Goal: Find specific page/section: Find specific page/section

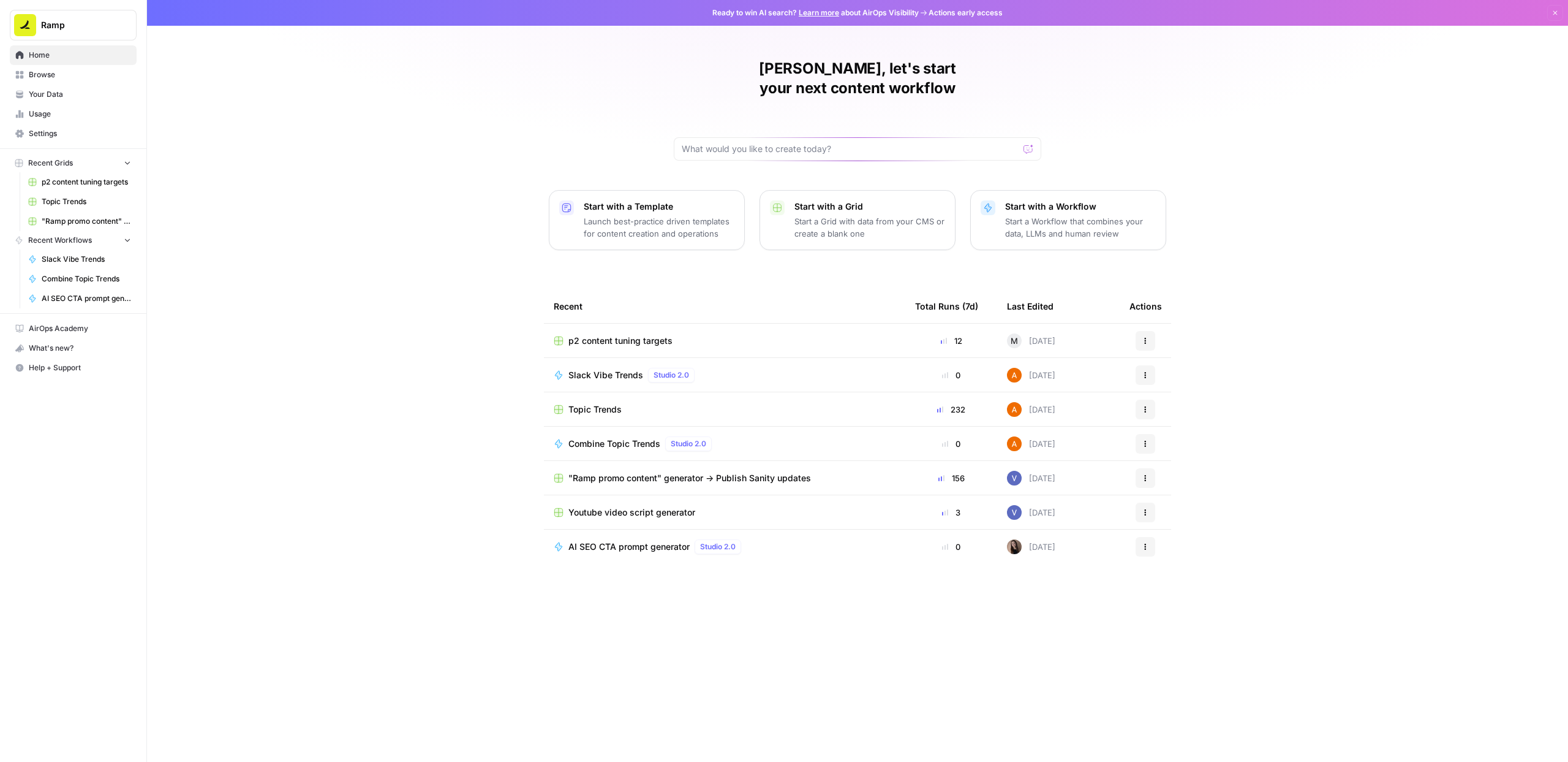
click at [447, 459] on div "[PERSON_NAME], let's start your next content workflow Start with a Template Lau…" at bounding box center [857, 381] width 1421 height 762
click at [526, 411] on div "[PERSON_NAME], let's start your next content workflow Start with a Template Lau…" at bounding box center [857, 381] width 1421 height 762
click at [457, 513] on div "[PERSON_NAME], let's start your next content workflow Start with a Template Lau…" at bounding box center [857, 381] width 1421 height 762
click at [58, 164] on span "Recent Grids" at bounding box center [51, 163] width 45 height 11
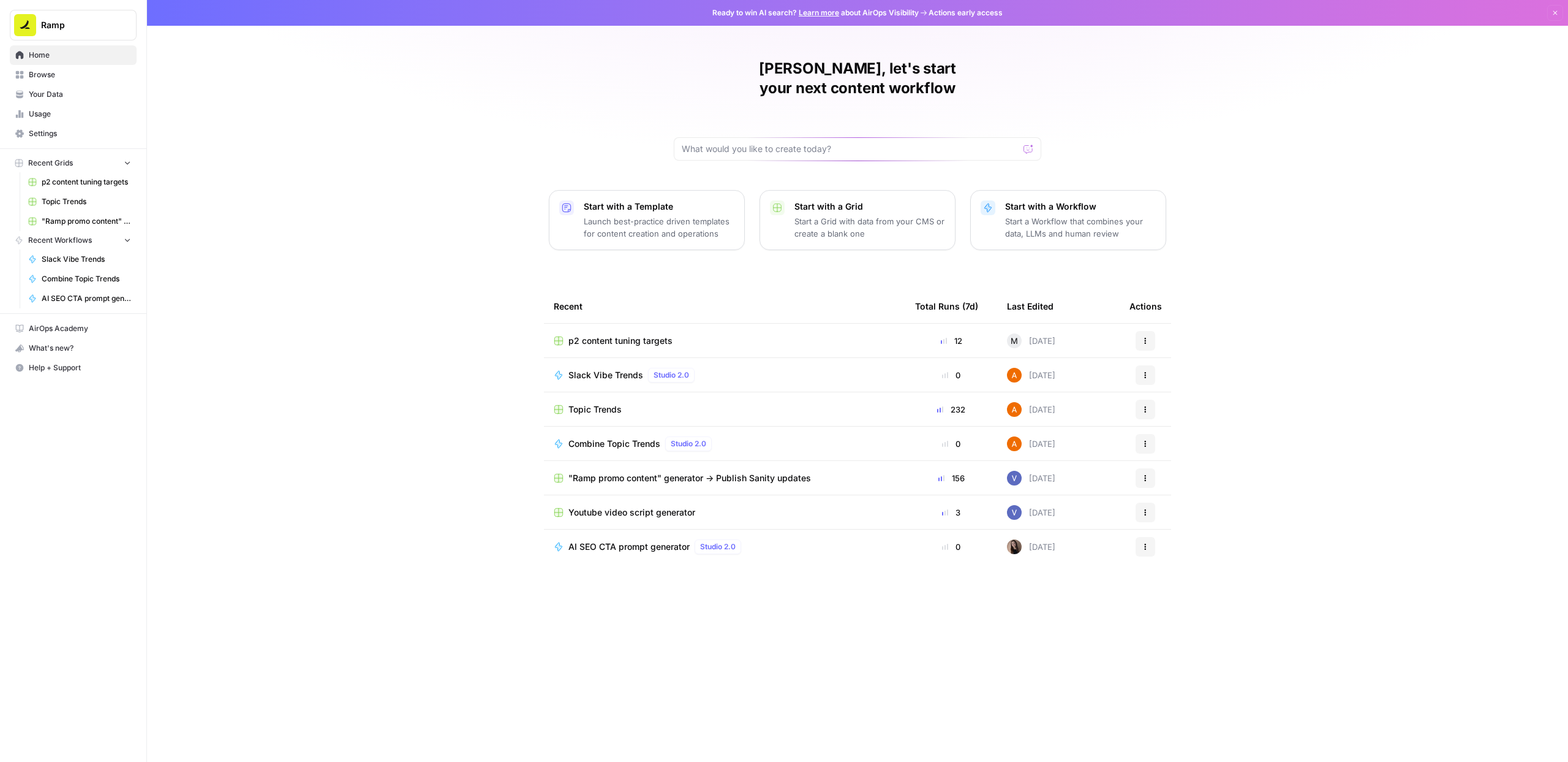
click at [51, 81] on link "Browse" at bounding box center [73, 75] width 127 height 19
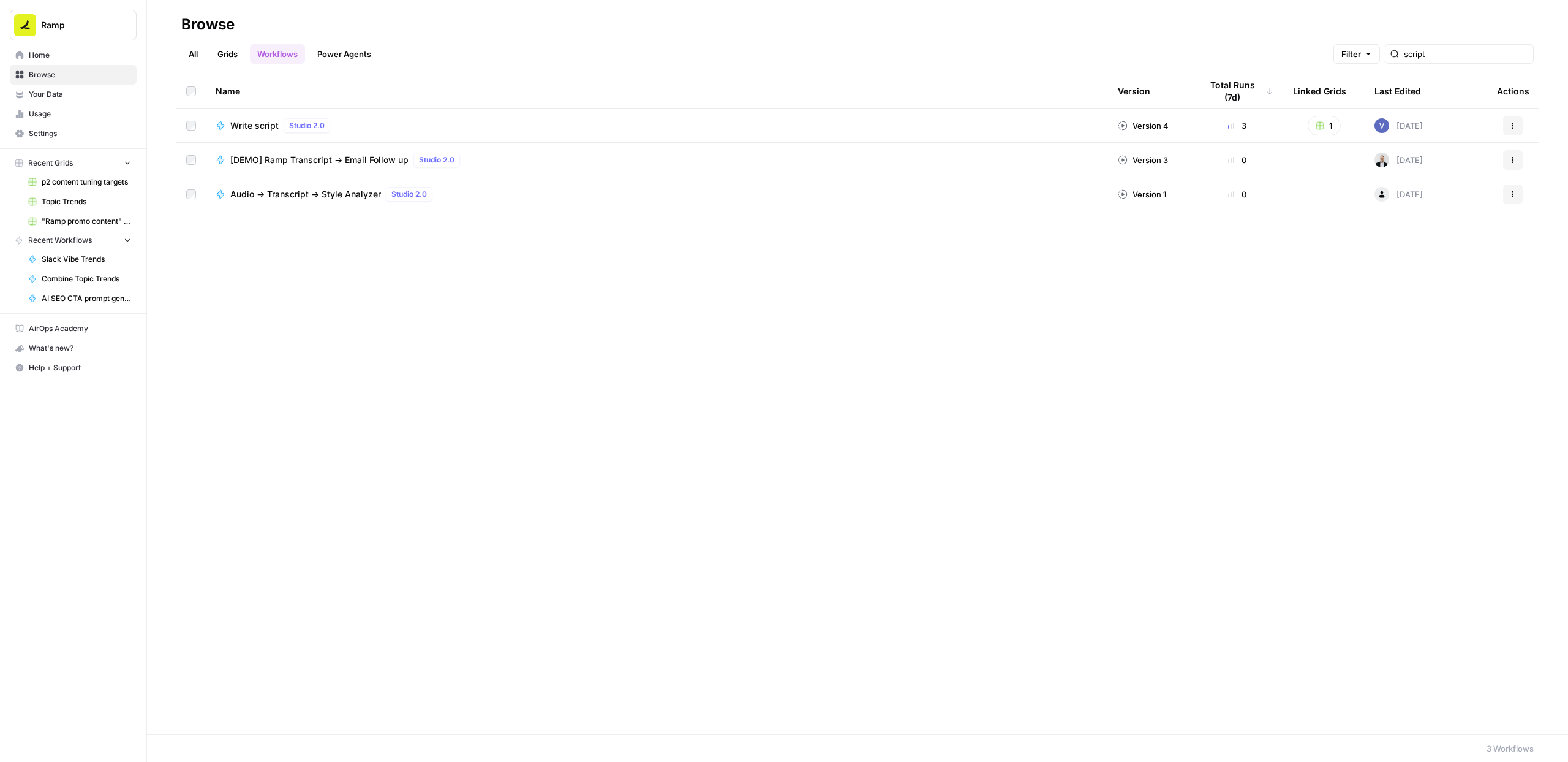
click at [228, 59] on link "Grids" at bounding box center [227, 54] width 35 height 19
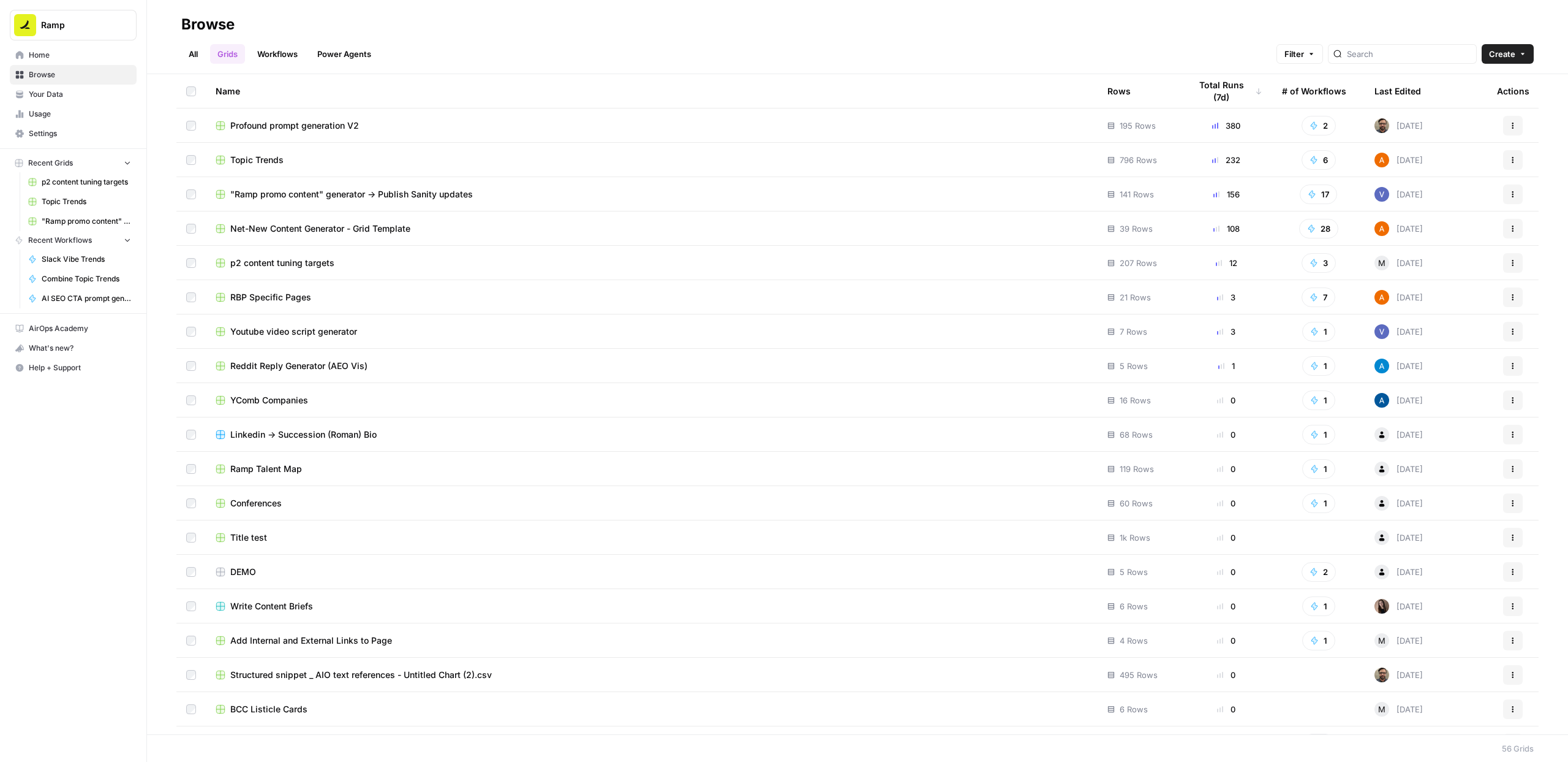
click at [1407, 60] on div at bounding box center [1402, 54] width 149 height 19
type input "hubspot"
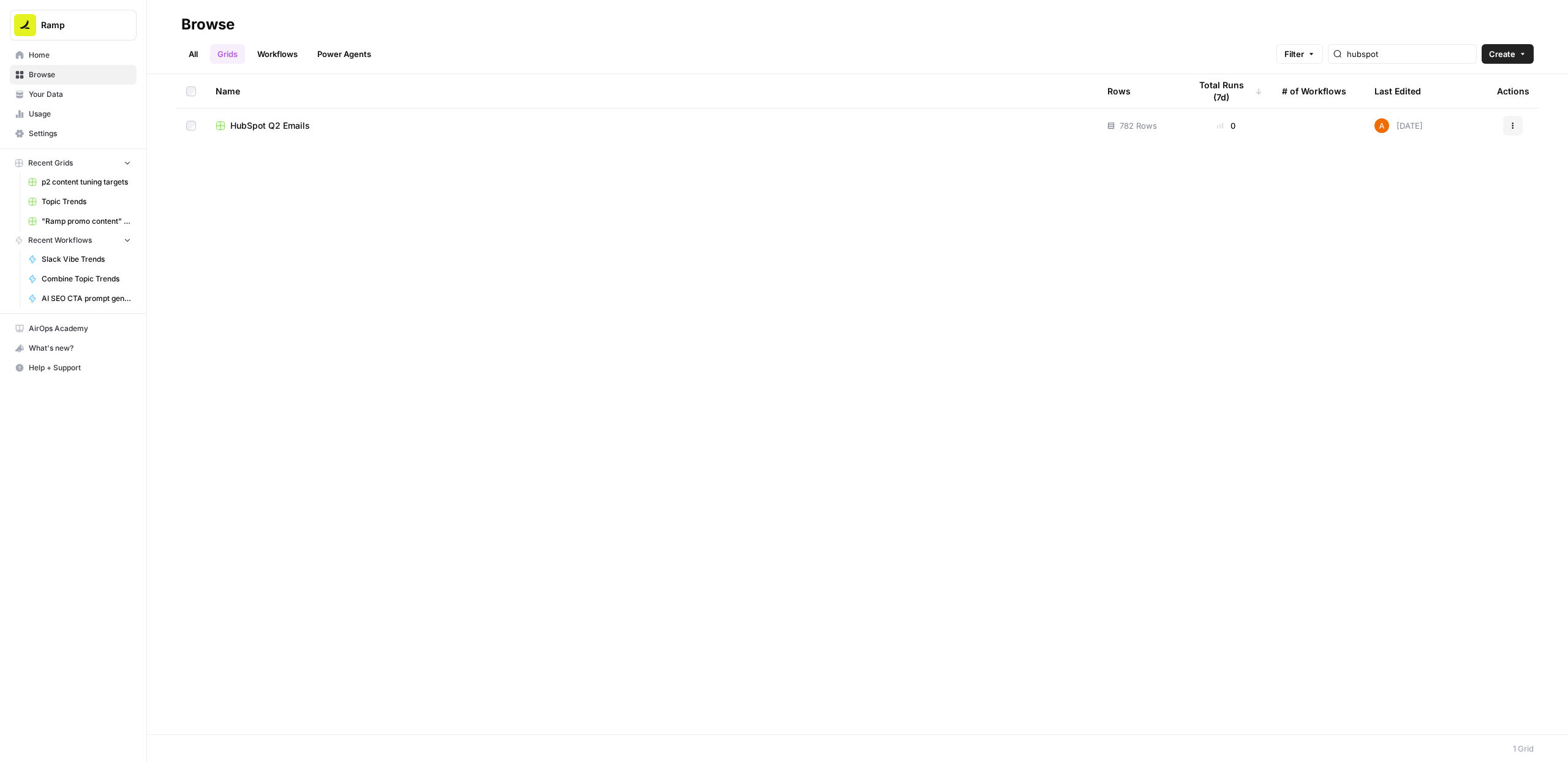
click at [296, 125] on span "HubSpot Q2 Emails" at bounding box center [270, 126] width 80 height 12
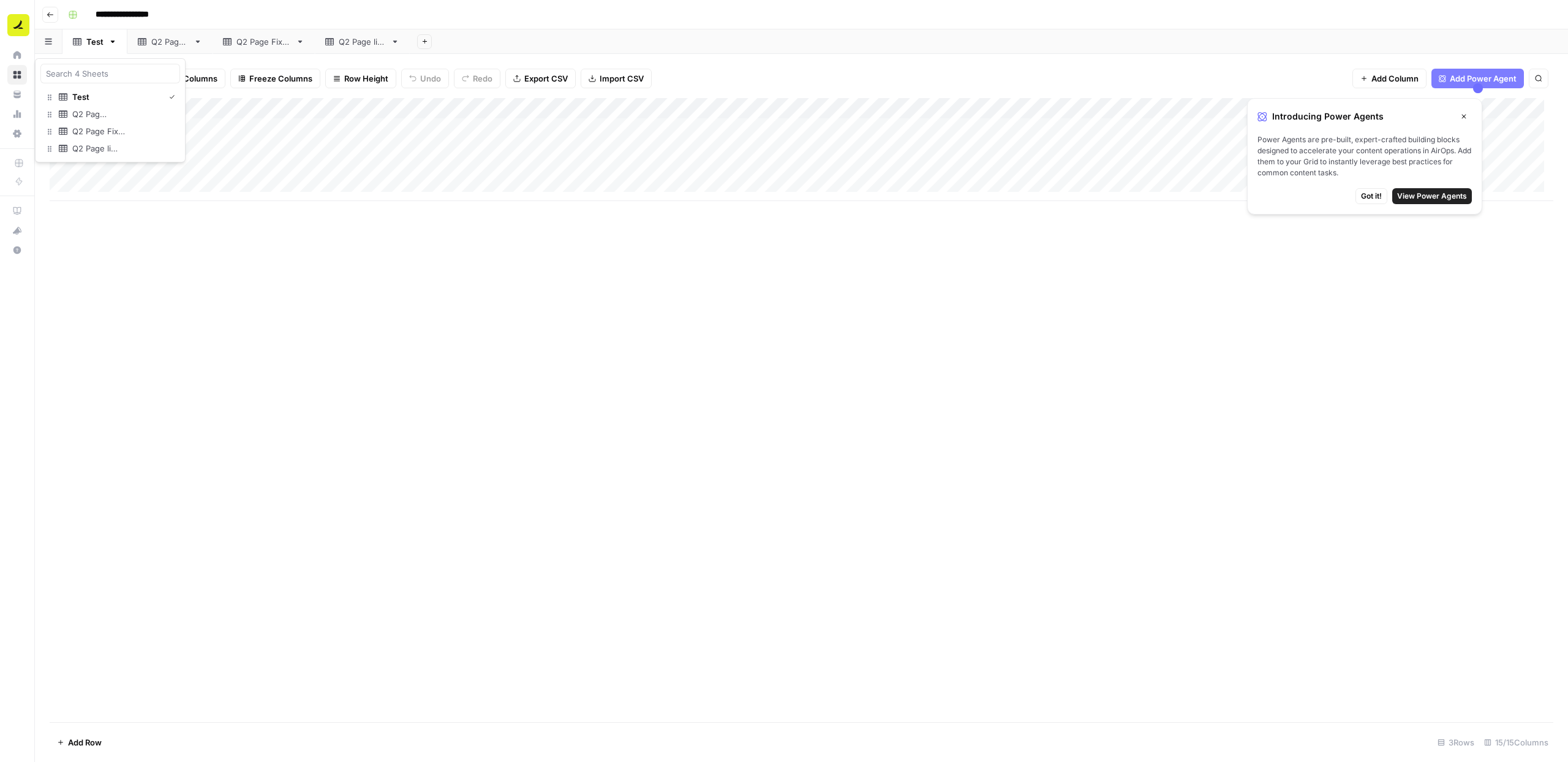
click at [40, 41] on button "button" at bounding box center [49, 41] width 28 height 24
click at [227, 404] on div "Add Column" at bounding box center [801, 409] width 1504 height 624
click at [502, 320] on div "Add Column" at bounding box center [801, 409] width 1504 height 624
click at [149, 37] on div "Q2 Page 1" at bounding box center [164, 42] width 51 height 12
click at [255, 37] on div "Q2 Page Fixed" at bounding box center [264, 42] width 55 height 12
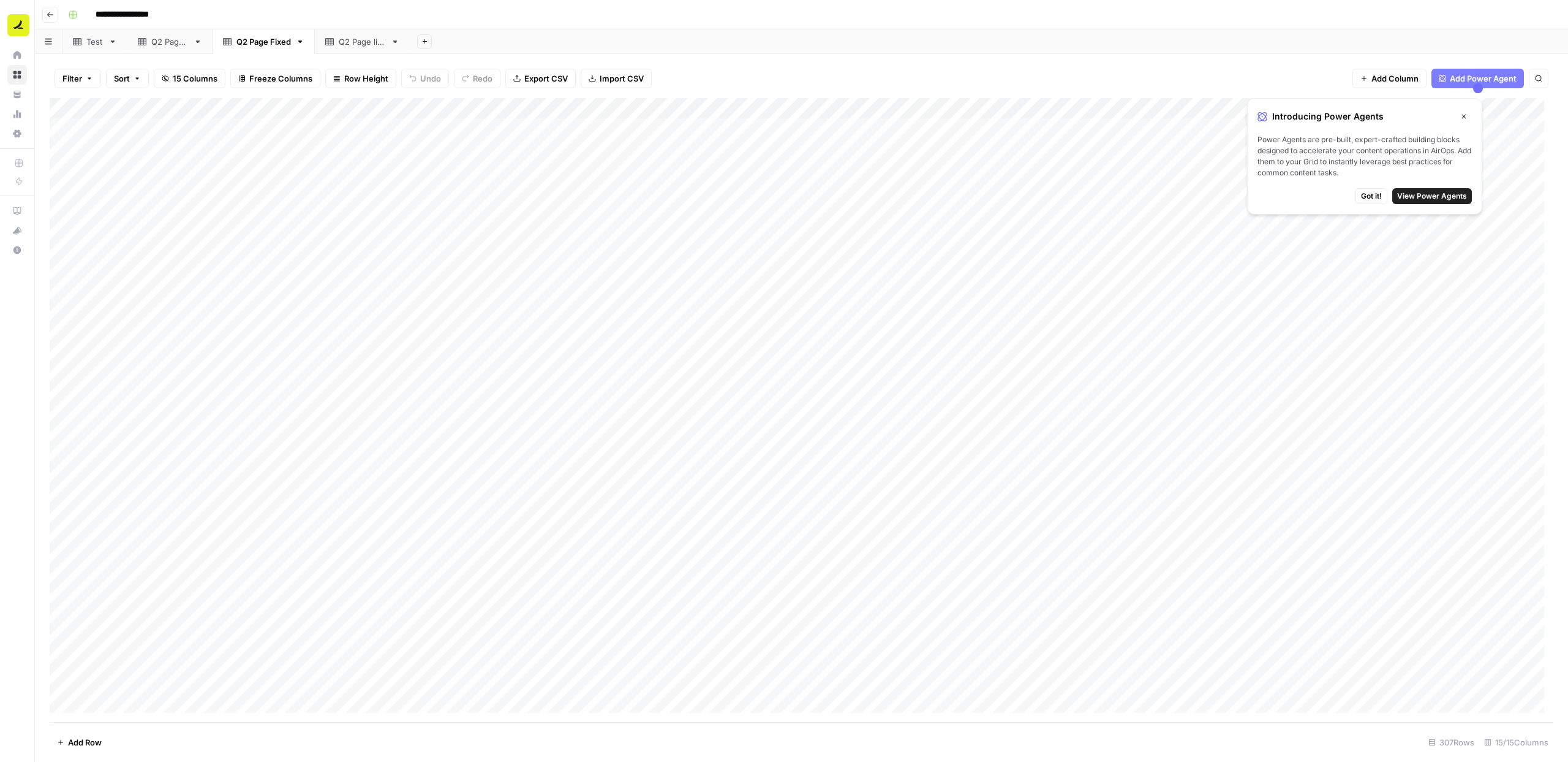
click at [346, 43] on div "Q2 Page live" at bounding box center [362, 42] width 47 height 12
click at [84, 43] on div "Test" at bounding box center [88, 42] width 31 height 12
drag, startPoint x: 1469, startPoint y: 115, endPoint x: 1391, endPoint y: 174, distance: 97.8
click at [1469, 115] on button "Close" at bounding box center [1463, 116] width 16 height 16
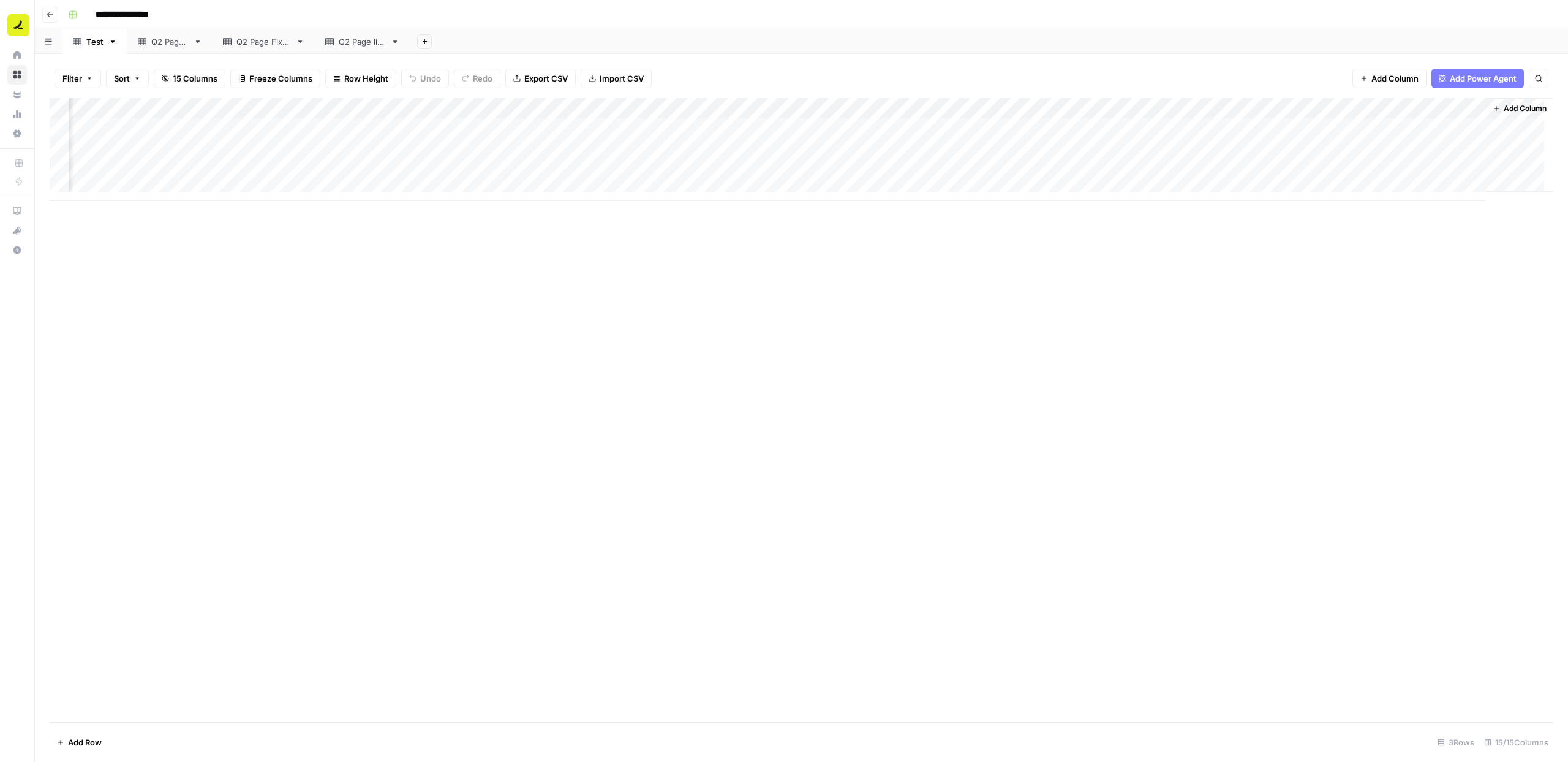
click at [1409, 108] on div "Add Column" at bounding box center [801, 149] width 1504 height 103
click at [1181, 254] on div "Add Column" at bounding box center [801, 409] width 1504 height 624
click at [1196, 114] on div "Add Column" at bounding box center [801, 149] width 1504 height 103
click at [1165, 63] on div "Filter Sort 15 Columns Freeze Columns Row Height Undo Redo Export CSV Import CS…" at bounding box center [801, 78] width 1504 height 40
click at [1409, 110] on div "Add Column" at bounding box center [801, 149] width 1504 height 103
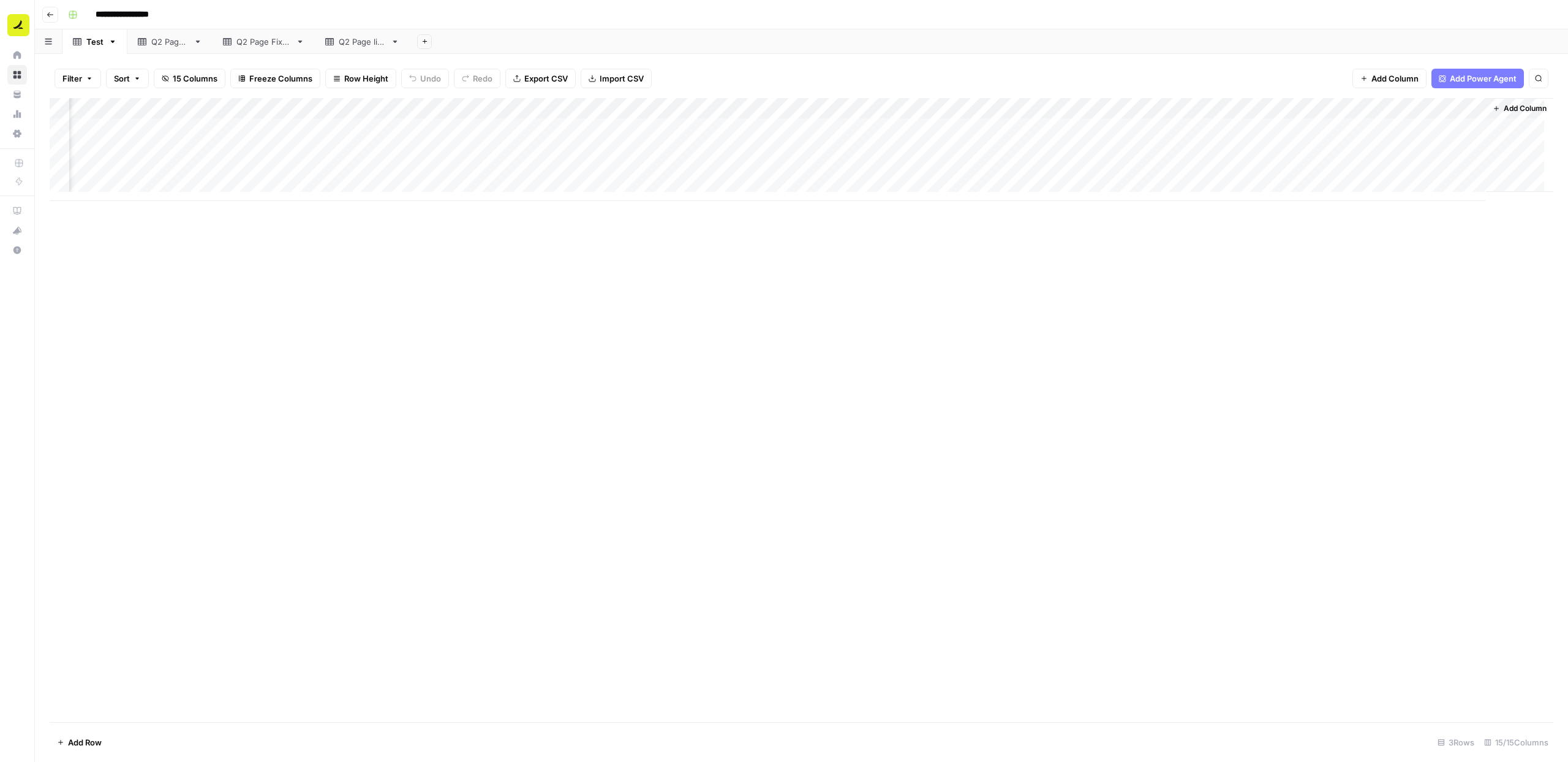
click at [1253, 59] on div "Filter Sort 15 Columns Freeze Columns Row Height Undo Redo Export CSV Import CS…" at bounding box center [801, 78] width 1504 height 40
click at [564, 111] on div "Add Column" at bounding box center [801, 149] width 1504 height 103
drag, startPoint x: 735, startPoint y: 78, endPoint x: 729, endPoint y: 84, distance: 8.5
click at [735, 78] on div "Filter Sort 15 Columns Freeze Columns Row Height Undo Redo Export CSV Import CS…" at bounding box center [801, 78] width 1504 height 40
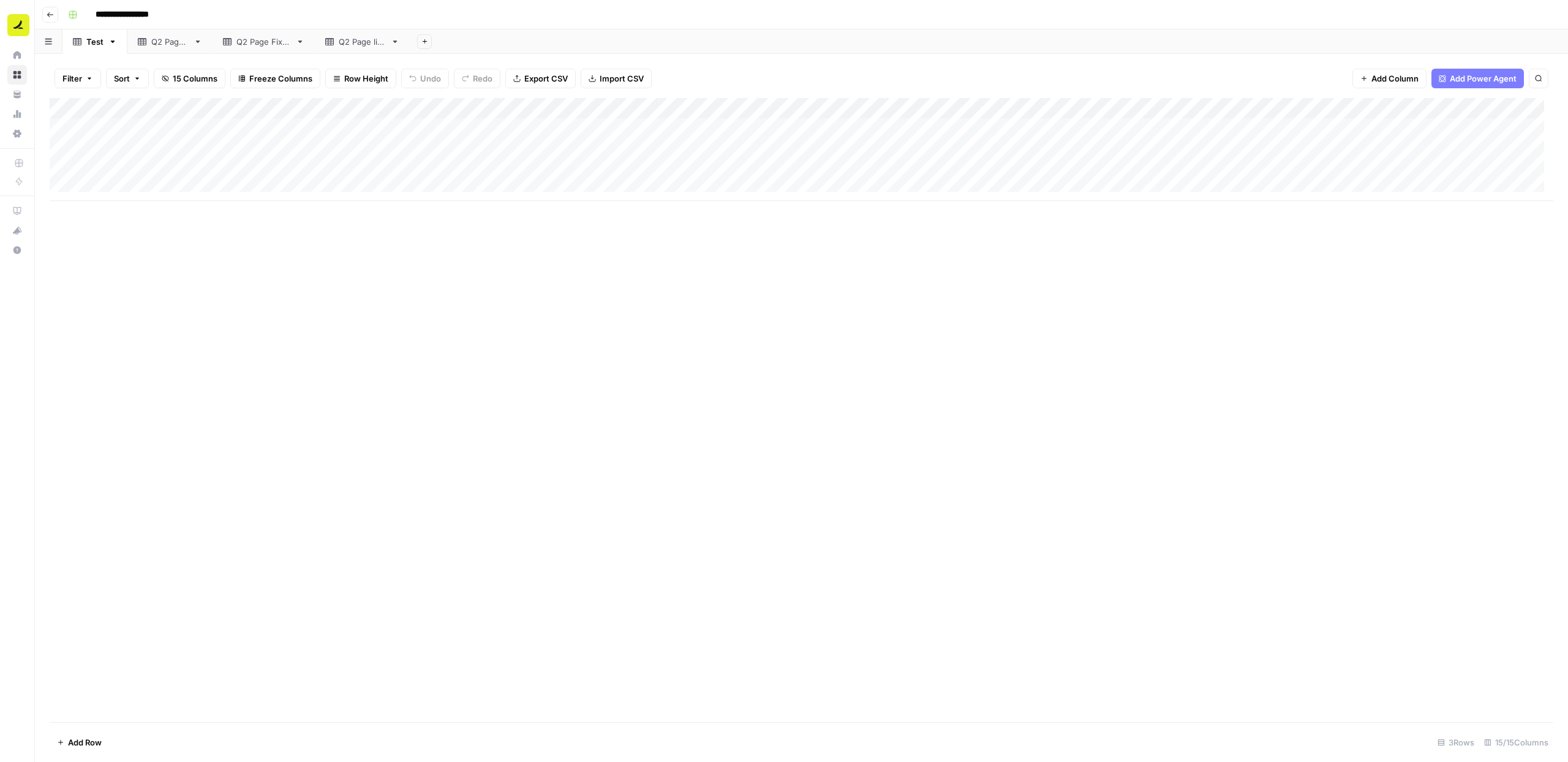
click at [362, 46] on div "Q2 Page live" at bounding box center [362, 42] width 47 height 12
click at [273, 47] on div "Q2 Page Fixed" at bounding box center [264, 42] width 55 height 12
click at [613, 128] on div "Add Column" at bounding box center [801, 409] width 1504 height 624
click at [173, 46] on div "Q2 Page 1" at bounding box center [170, 42] width 37 height 12
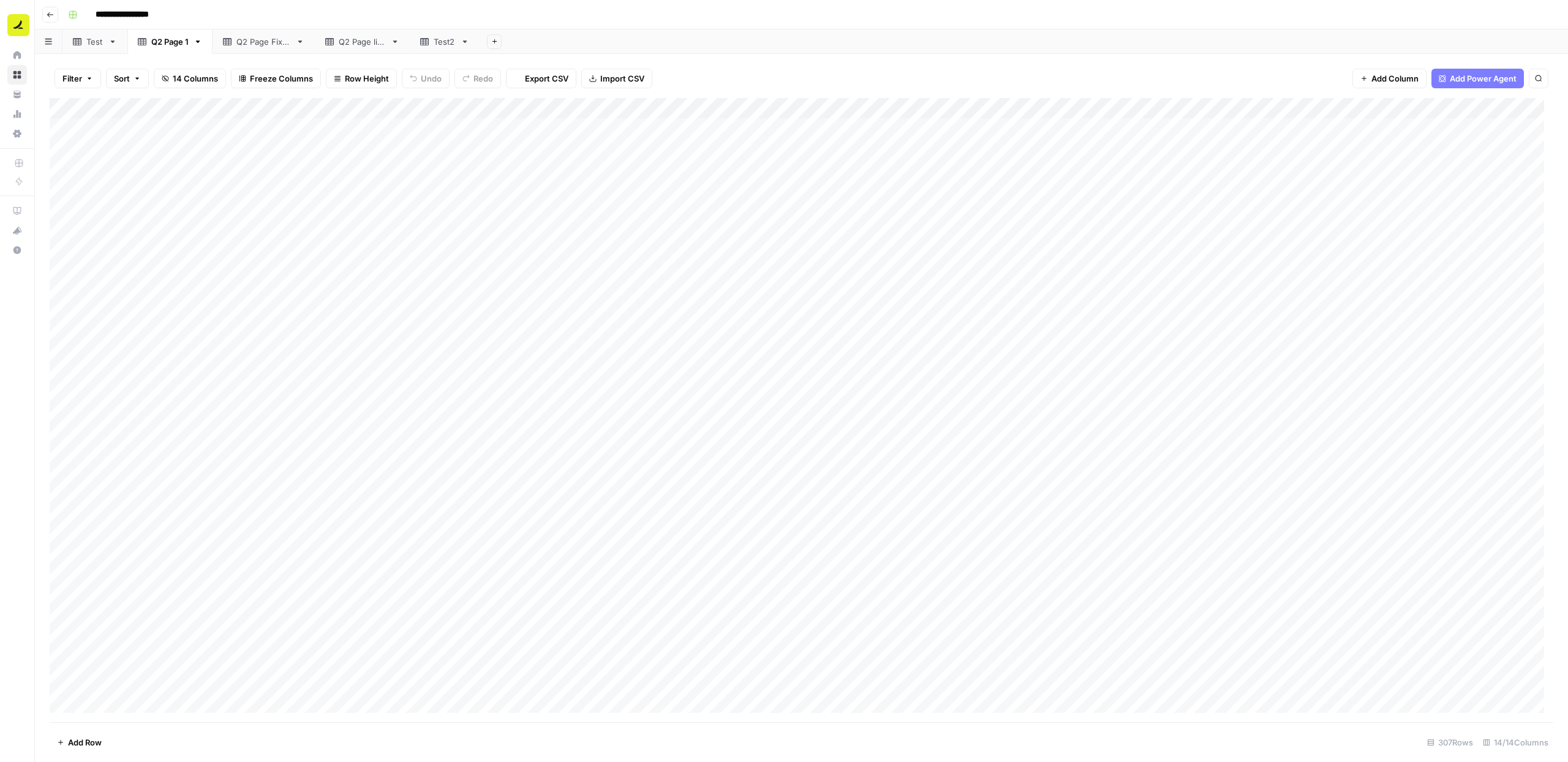
click at [84, 45] on div "Test" at bounding box center [88, 42] width 31 height 12
click at [268, 48] on link "Q2 Page Fixed" at bounding box center [264, 41] width 102 height 25
click at [336, 49] on link "Q2 Page live" at bounding box center [362, 41] width 95 height 25
type input "**********"
click at [268, 47] on link "Q2 Page Fixed" at bounding box center [264, 41] width 102 height 25
